Goal: Use online tool/utility: Utilize a website feature to perform a specific function

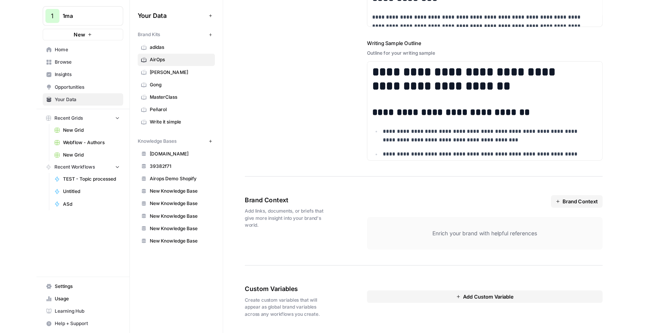
scroll to position [899, 0]
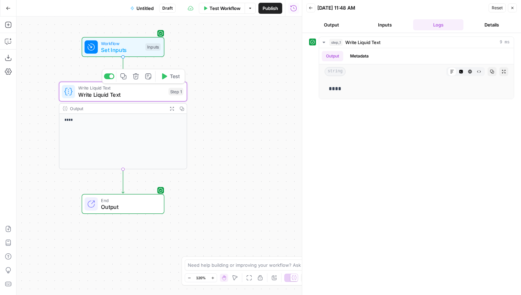
click at [121, 95] on span "Write Liquid Text" at bounding box center [121, 95] width 87 height 8
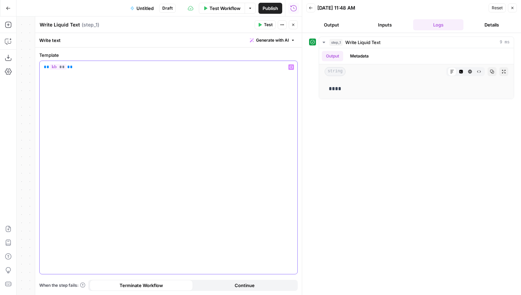
click at [110, 93] on div "** ** **" at bounding box center [169, 167] width 258 height 213
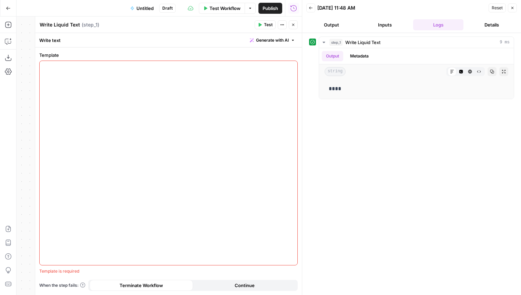
click at [295, 28] on button "Close" at bounding box center [293, 24] width 9 height 9
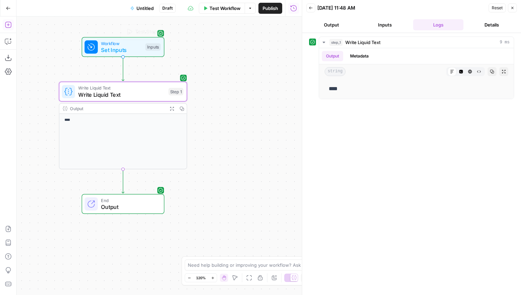
click at [7, 24] on icon "button" at bounding box center [8, 24] width 7 height 7
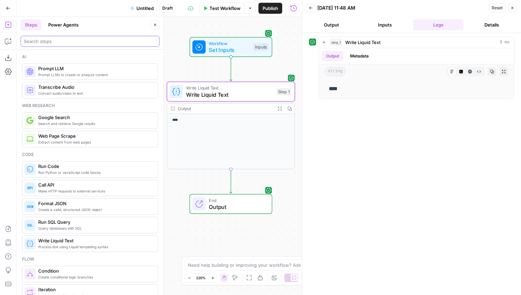
click at [51, 44] on input "search" at bounding box center [90, 41] width 133 height 7
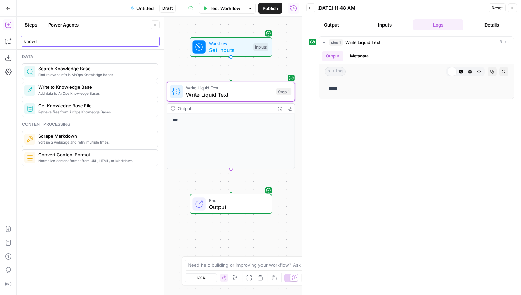
type input "knowl"
click at [73, 110] on span "Retrieve files from AirOps Knowledge Bases" at bounding box center [95, 112] width 114 height 6
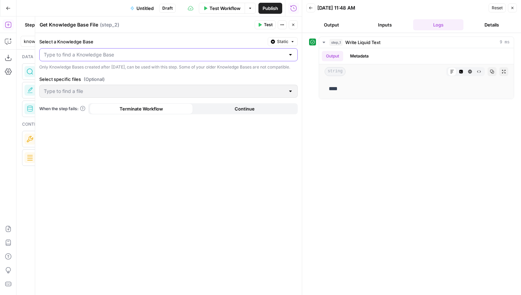
click at [122, 52] on input "Select a Knowledge Base" at bounding box center [164, 54] width 241 height 7
click at [129, 45] on label "Select a Knowledge Base" at bounding box center [152, 41] width 226 height 7
click at [129, 51] on input "Select a Knowledge Base" at bounding box center [164, 54] width 241 height 7
click at [274, 46] on button "Static" at bounding box center [283, 41] width 30 height 9
click at [267, 74] on span "Liquid" at bounding box center [269, 72] width 39 height 7
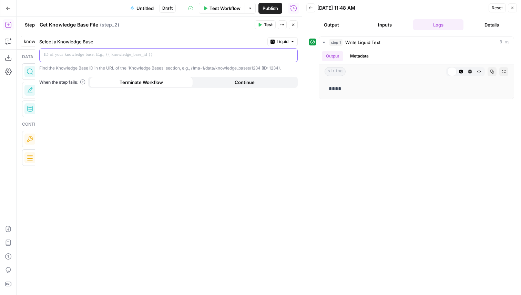
click at [218, 60] on div at bounding box center [163, 55] width 247 height 13
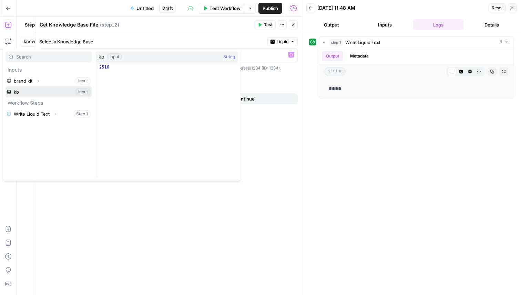
click at [41, 93] on button "Select variable kb" at bounding box center [49, 91] width 86 height 11
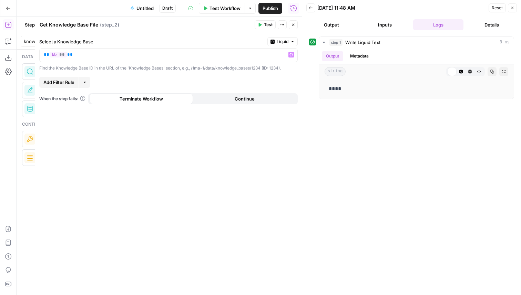
click at [268, 27] on span "Test" at bounding box center [268, 25] width 9 height 6
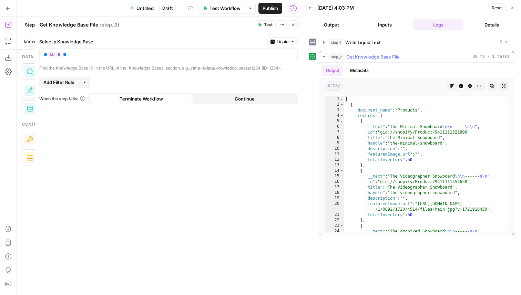
type textarea "**********"
drag, startPoint x: 422, startPoint y: 205, endPoint x: 418, endPoint y: 208, distance: 5.1
click at [418, 209] on div "[ { "document_name" : "Products" , "records" : [ { "__text" : "The Minimal Snow…" at bounding box center [423, 169] width 159 height 146
click at [421, 204] on div "[ { "document_name" : "Products" , "records" : [ { "__text" : "The Minimal Snow…" at bounding box center [423, 169] width 159 height 146
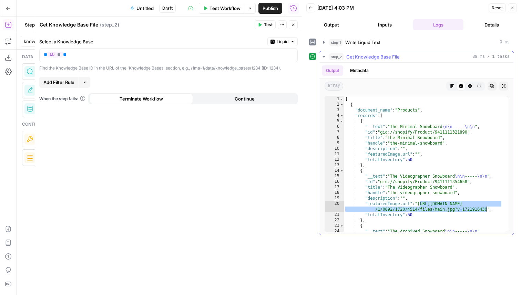
drag, startPoint x: 420, startPoint y: 204, endPoint x: 487, endPoint y: 208, distance: 67.0
click at [487, 208] on div "[ { "document_name" : "Products" , "records" : [ { "__text" : "The Minimal Snow…" at bounding box center [423, 169] width 159 height 146
